Goal: Register for event/course

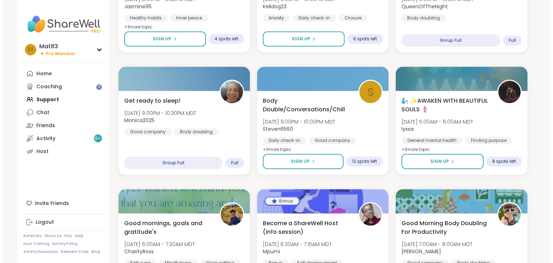
scroll to position [778, 0]
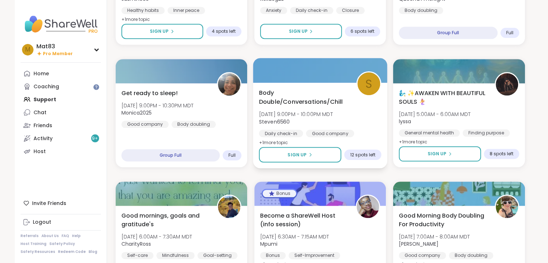
click at [307, 111] on span "[DATE] 9:00PM - 10:00PM MDT" at bounding box center [296, 114] width 74 height 7
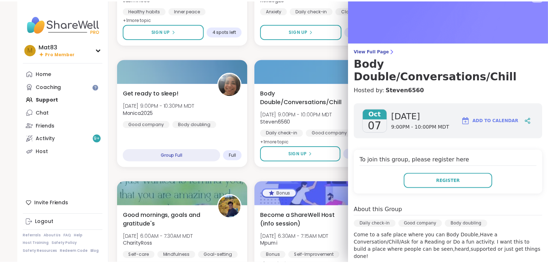
scroll to position [0, 0]
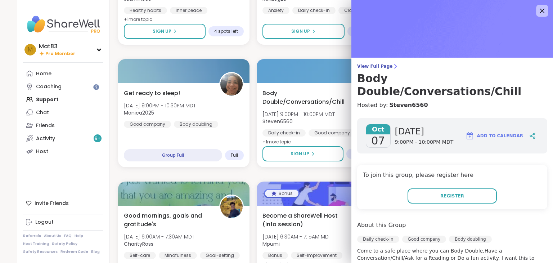
click at [538, 10] on icon at bounding box center [542, 10] width 9 height 9
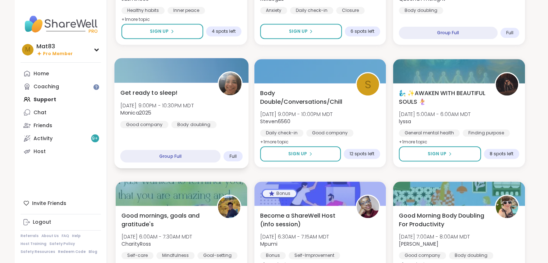
click at [179, 123] on div "Body doubling" at bounding box center [193, 124] width 45 height 7
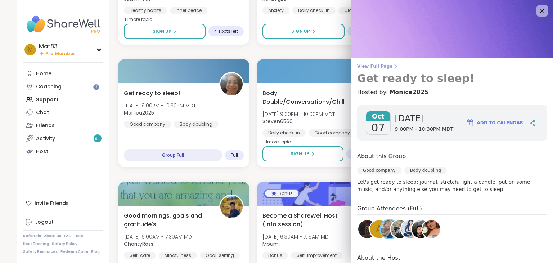
click at [362, 67] on span "View Full Page" at bounding box center [452, 66] width 190 height 6
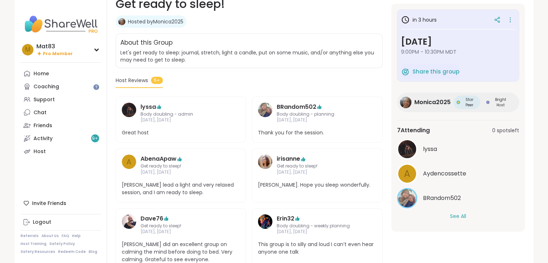
scroll to position [116, 0]
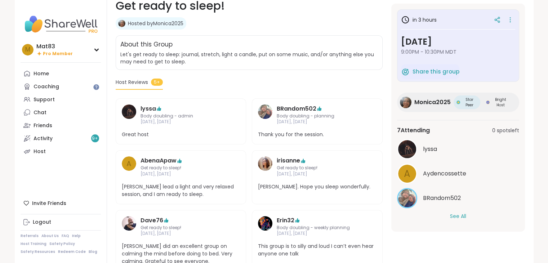
click at [457, 215] on button "See All" at bounding box center [458, 217] width 16 height 8
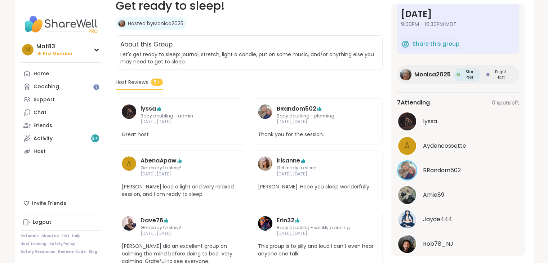
scroll to position [0, 0]
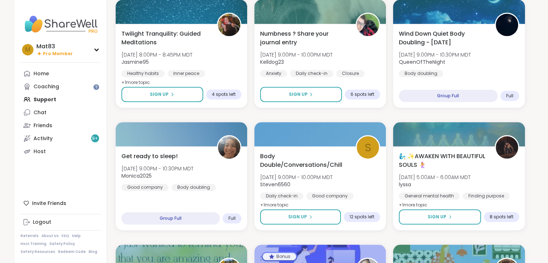
scroll to position [716, 0]
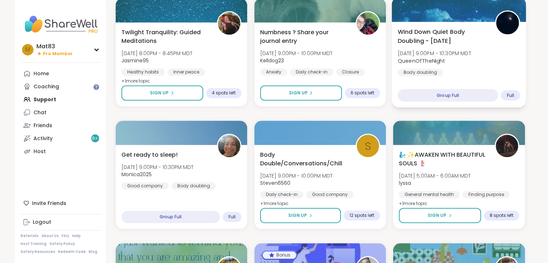
click at [484, 60] on div "Wind Down Quiet Body Doubling - [DATE] [DATE] 9:00PM - 10:30PM MDT QueenOfTheNi…" at bounding box center [459, 51] width 122 height 49
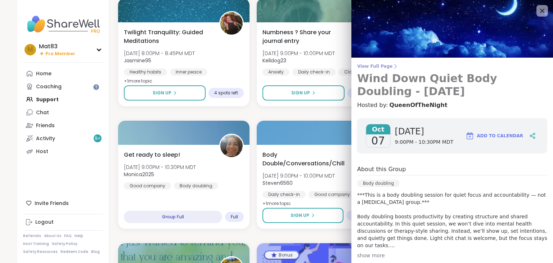
click at [376, 68] on span "View Full Page" at bounding box center [452, 66] width 190 height 6
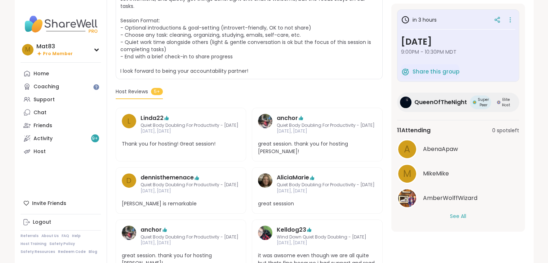
scroll to position [205, 0]
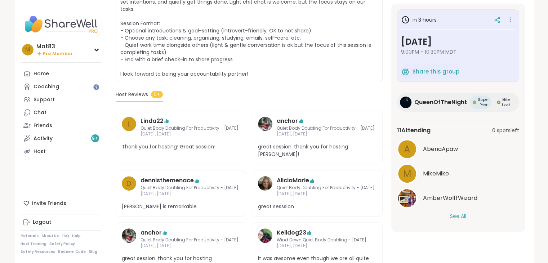
click at [460, 216] on button "See All" at bounding box center [458, 217] width 16 height 8
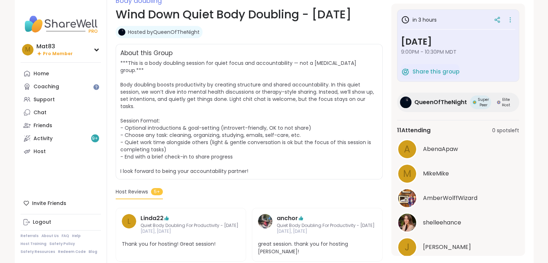
scroll to position [0, 0]
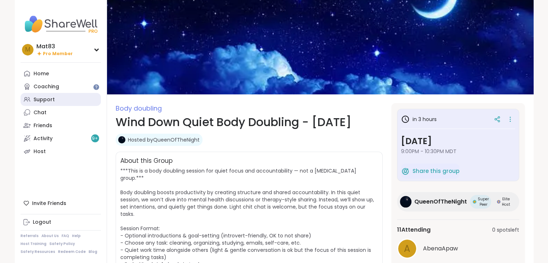
click at [47, 104] on link "Support" at bounding box center [61, 99] width 80 height 13
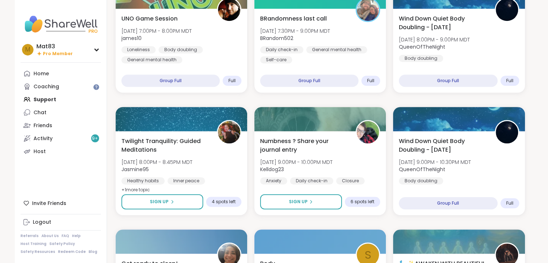
scroll to position [609, 0]
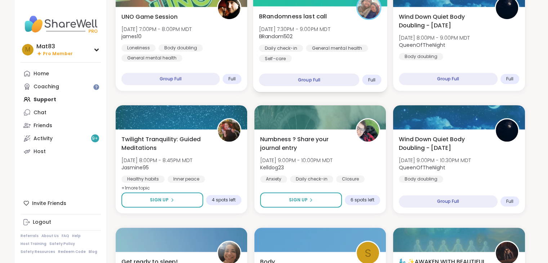
click at [325, 57] on div "Daily check-in General mental health Self-care" at bounding box center [320, 53] width 122 height 18
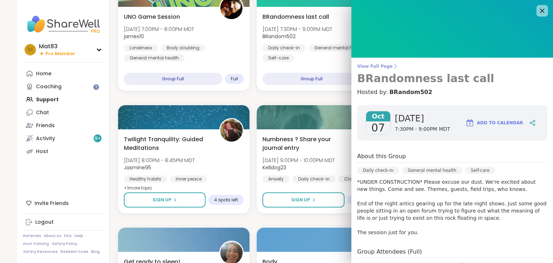
click at [379, 67] on span "View Full Page" at bounding box center [452, 66] width 190 height 6
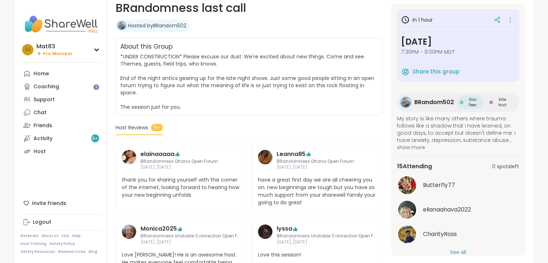
scroll to position [115, 0]
click at [455, 252] on button "See All" at bounding box center [458, 253] width 16 height 8
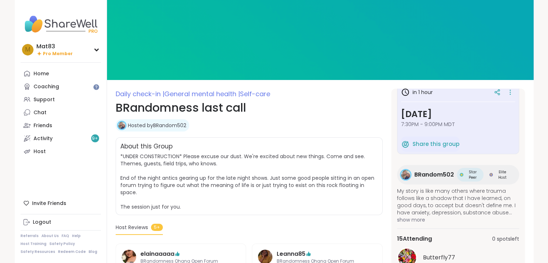
scroll to position [0, 0]
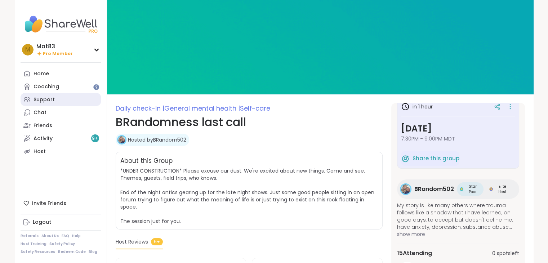
click at [44, 97] on div "Support" at bounding box center [43, 99] width 21 height 7
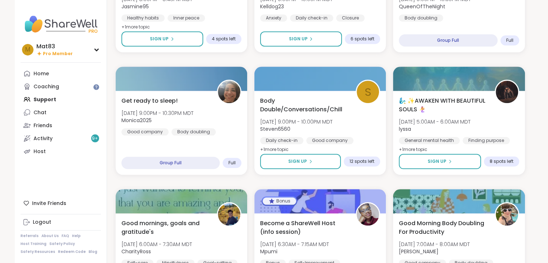
scroll to position [772, 0]
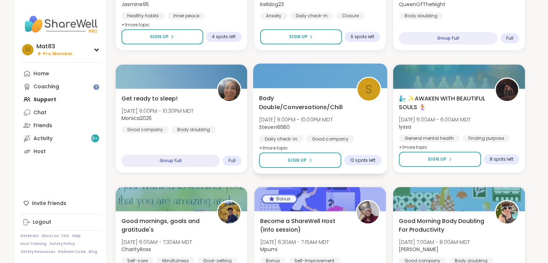
click at [276, 111] on span "Body Double/Conversations/Chill" at bounding box center [303, 103] width 89 height 18
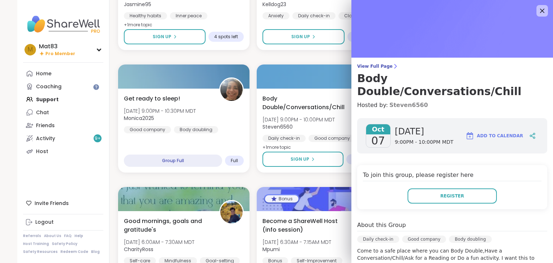
click at [396, 101] on link "Steven6560" at bounding box center [408, 105] width 39 height 9
click at [540, 12] on icon at bounding box center [542, 11] width 5 height 5
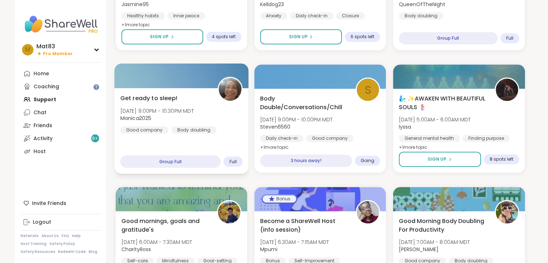
click at [167, 84] on div at bounding box center [181, 75] width 134 height 24
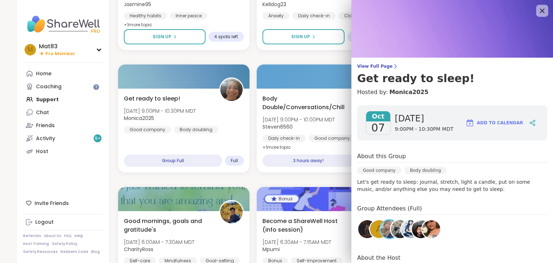
click at [536, 16] on div at bounding box center [542, 11] width 12 height 12
click at [538, 10] on icon at bounding box center [542, 10] width 9 height 9
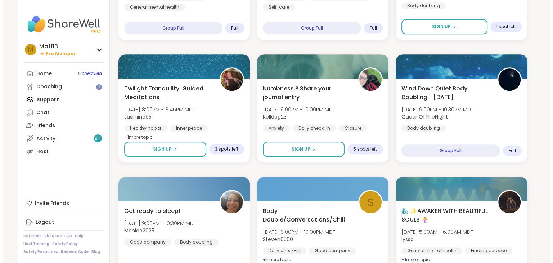
scroll to position [654, 0]
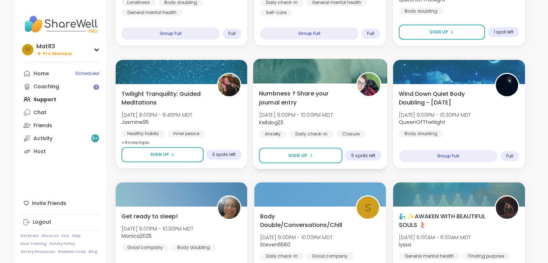
click at [318, 121] on span "Kelldog23" at bounding box center [296, 121] width 74 height 7
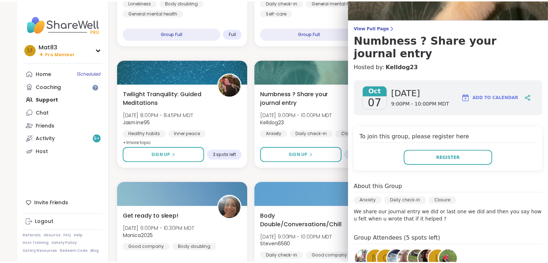
scroll to position [37, 0]
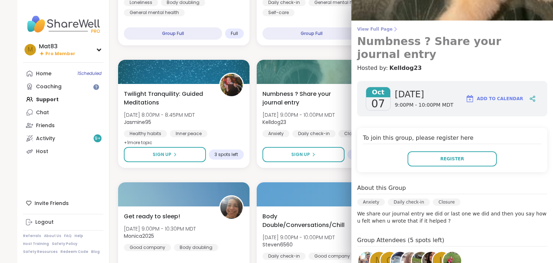
click at [380, 28] on span "View Full Page" at bounding box center [452, 29] width 190 height 6
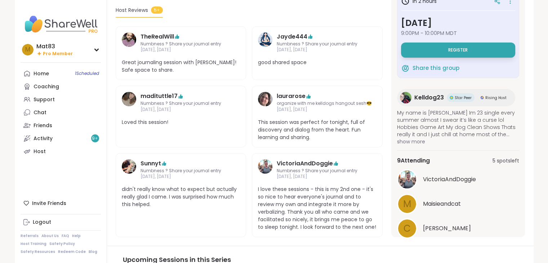
scroll to position [24, 0]
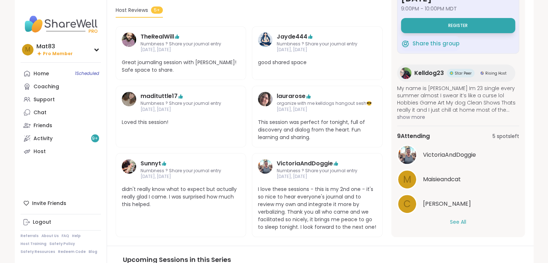
click at [452, 220] on button "See All" at bounding box center [458, 222] width 16 height 8
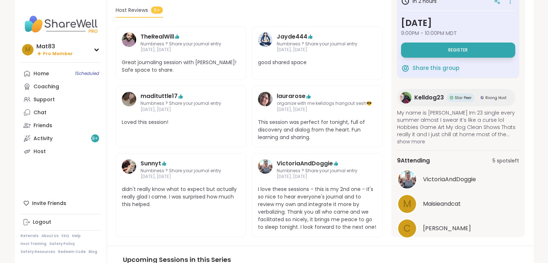
scroll to position [0, 0]
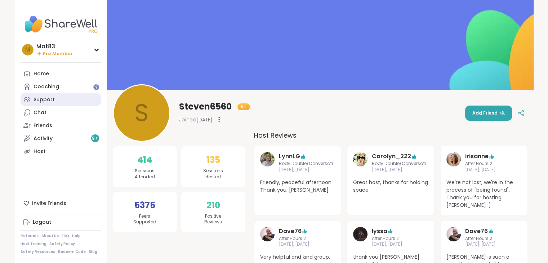
click at [56, 100] on link "Support" at bounding box center [61, 99] width 80 height 13
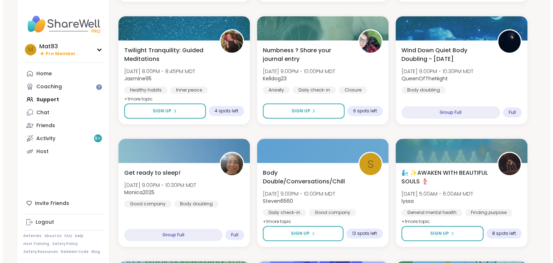
scroll to position [700, 0]
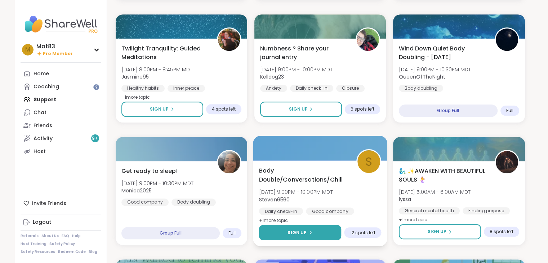
click at [298, 239] on button "Sign Up" at bounding box center [300, 232] width 82 height 15
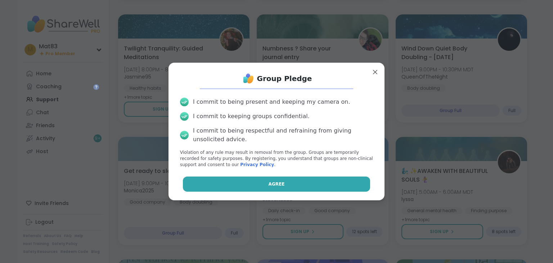
click at [269, 184] on span "Agree" at bounding box center [277, 184] width 16 height 6
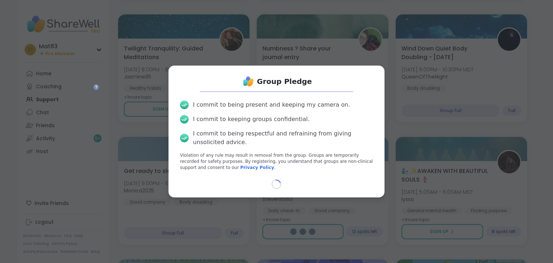
select select "**"
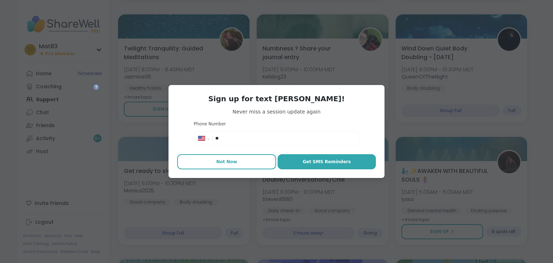
click at [216, 162] on span "Not Now" at bounding box center [226, 161] width 21 height 6
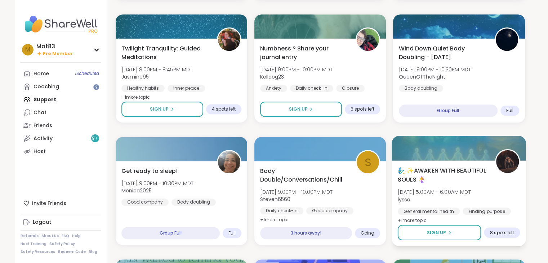
click at [440, 196] on span "lyssa" at bounding box center [434, 199] width 73 height 7
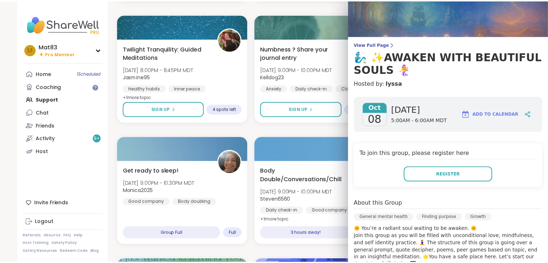
scroll to position [35, 0]
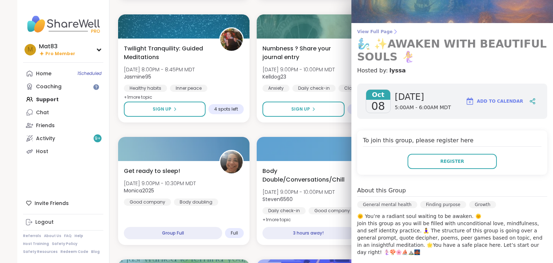
click at [362, 33] on span "View Full Page" at bounding box center [452, 32] width 190 height 6
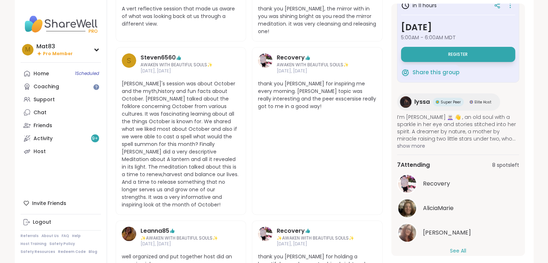
scroll to position [24, 0]
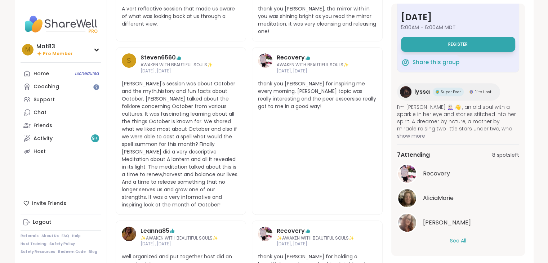
click at [455, 237] on button "See All" at bounding box center [458, 241] width 16 height 8
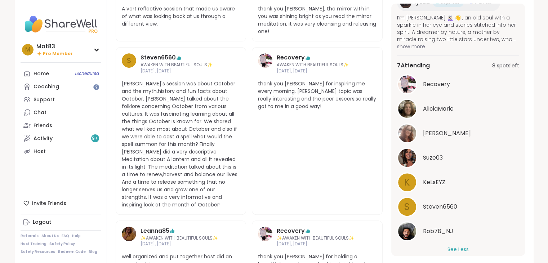
scroll to position [0, 0]
